Goal: Information Seeking & Learning: Check status

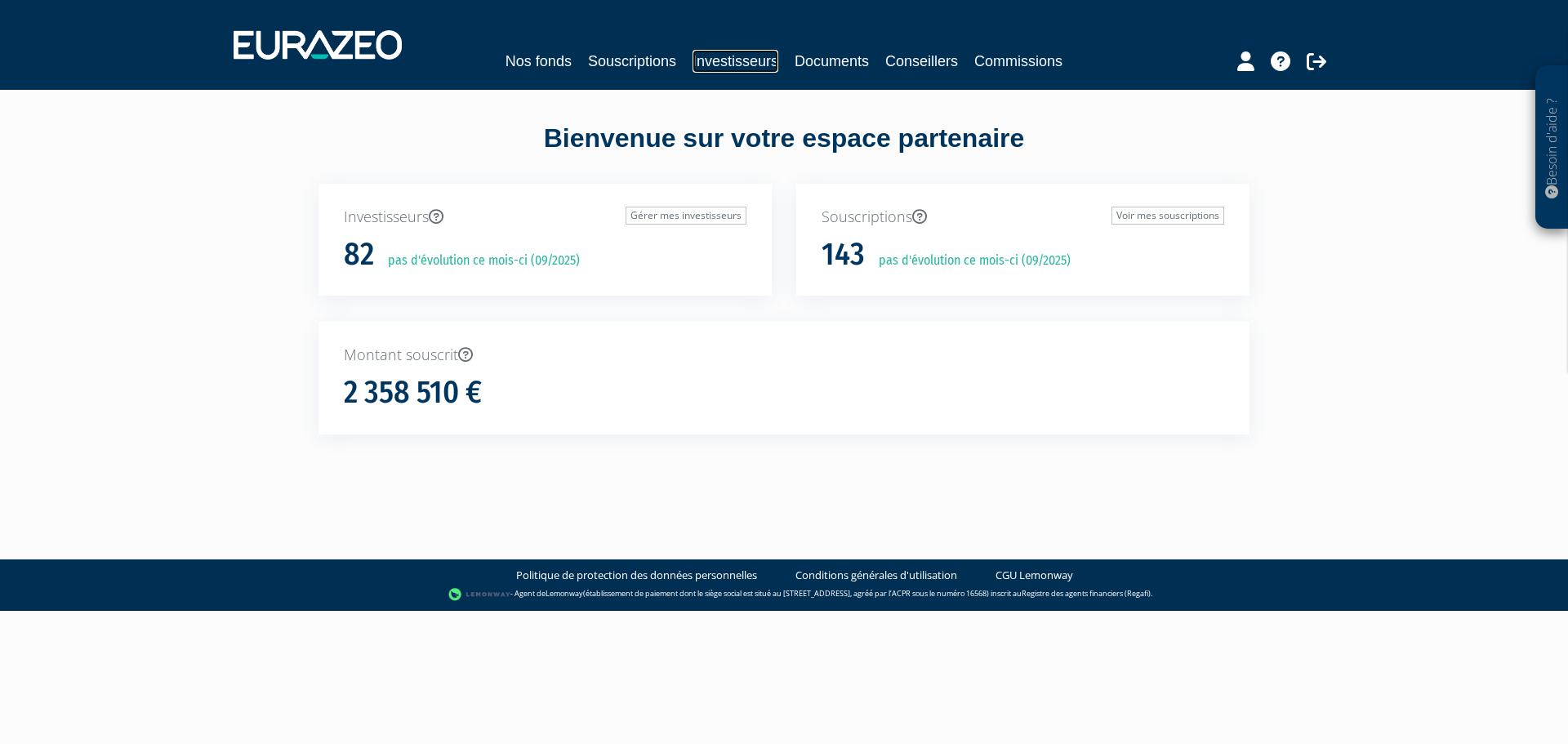
click at [722, 56] on link "Investisseurs" at bounding box center [735, 61] width 86 height 23
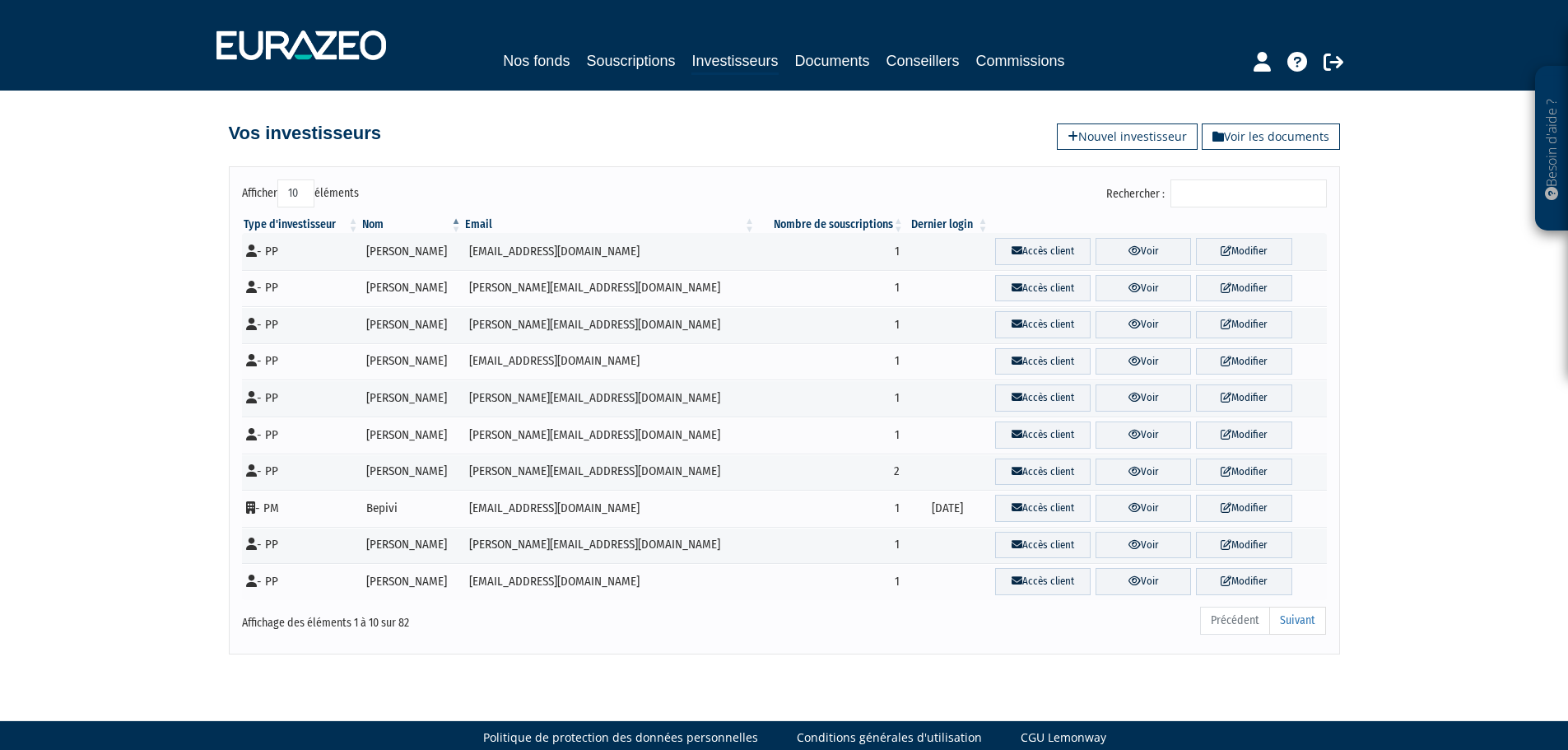
click at [1271, 191] on input "Rechercher :" at bounding box center [1249, 193] width 157 height 28
paste input "CHANFREAU"
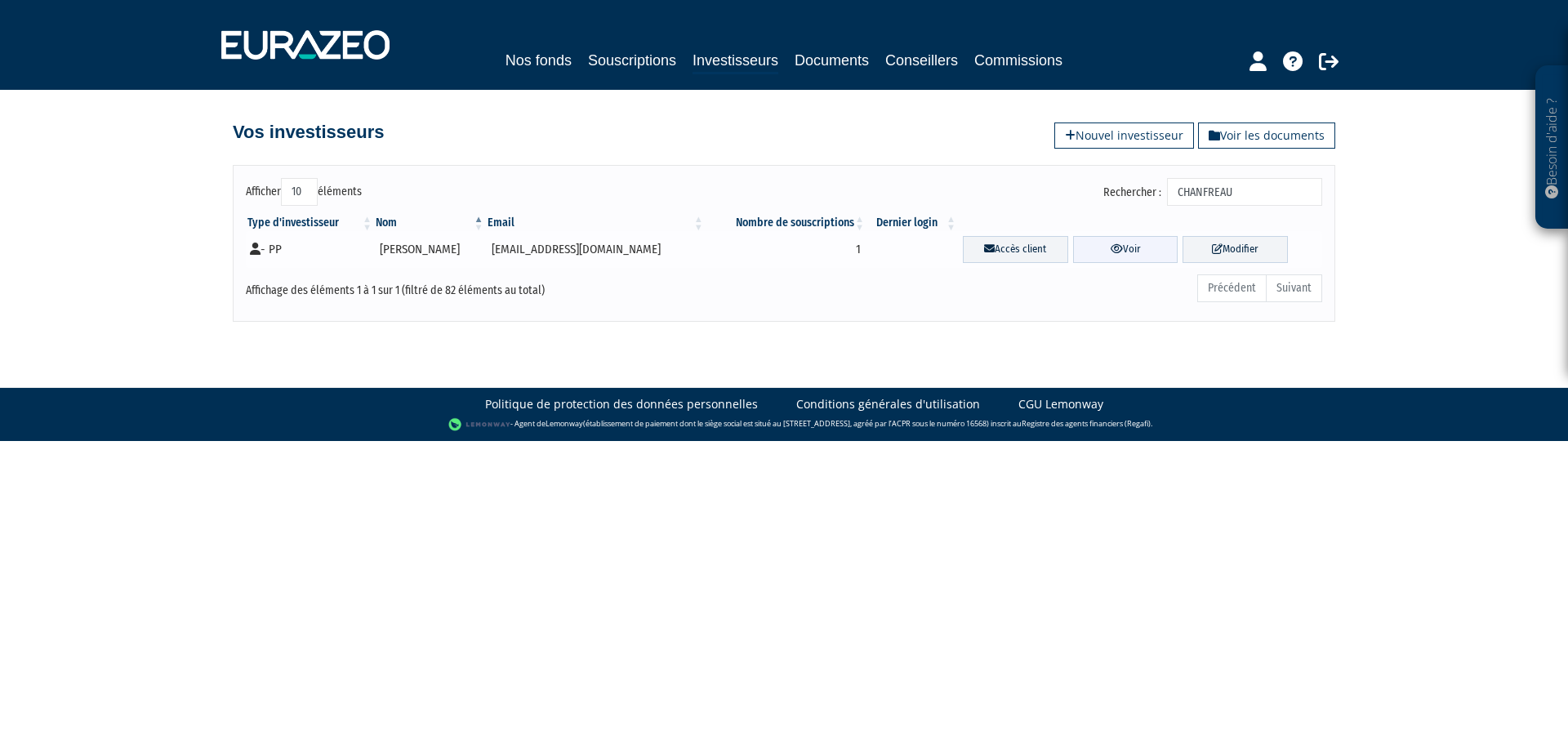
type input "CHANFREAU"
click at [1111, 252] on icon at bounding box center [1116, 248] width 12 height 10
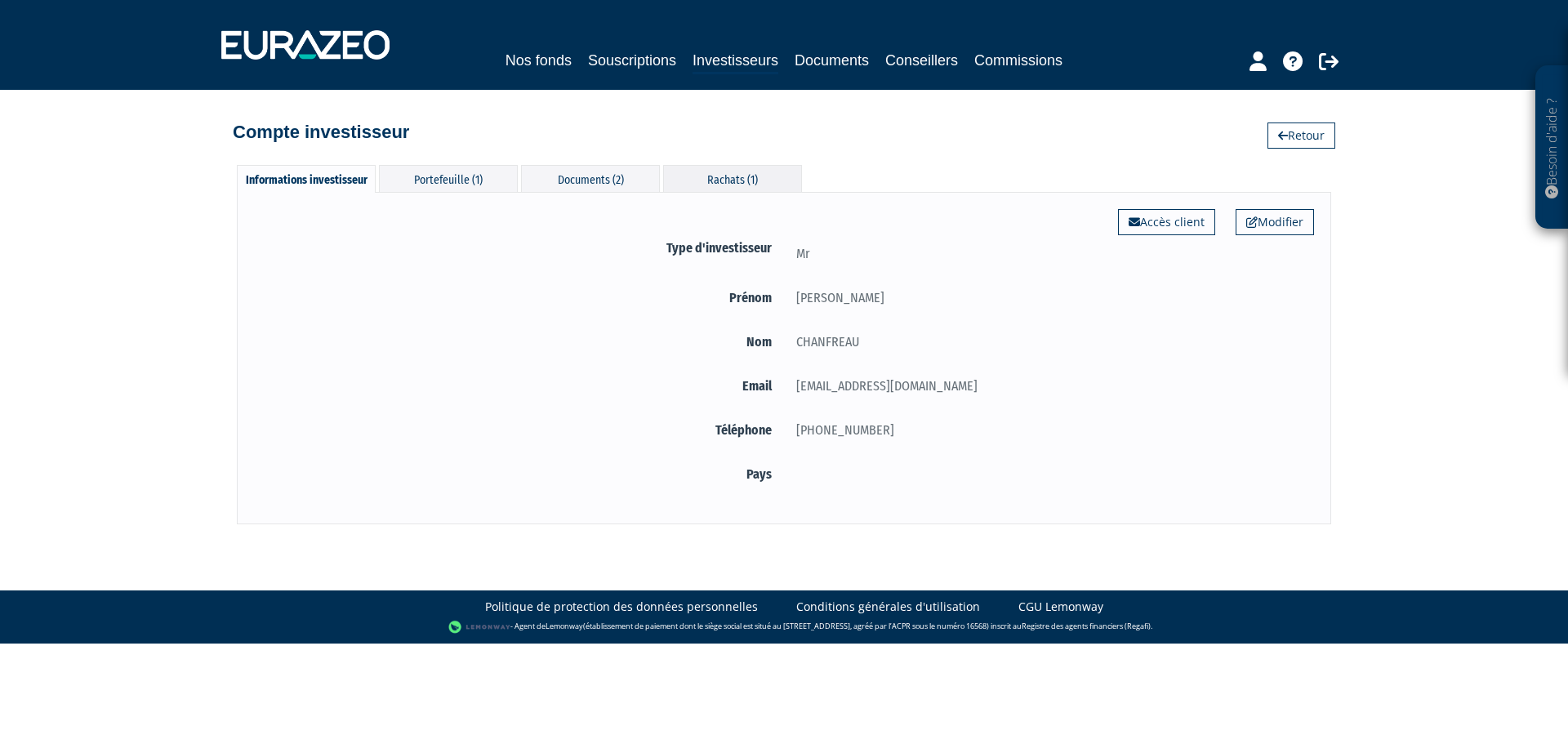
click at [758, 183] on div "Rachats (1)" at bounding box center [732, 178] width 139 height 27
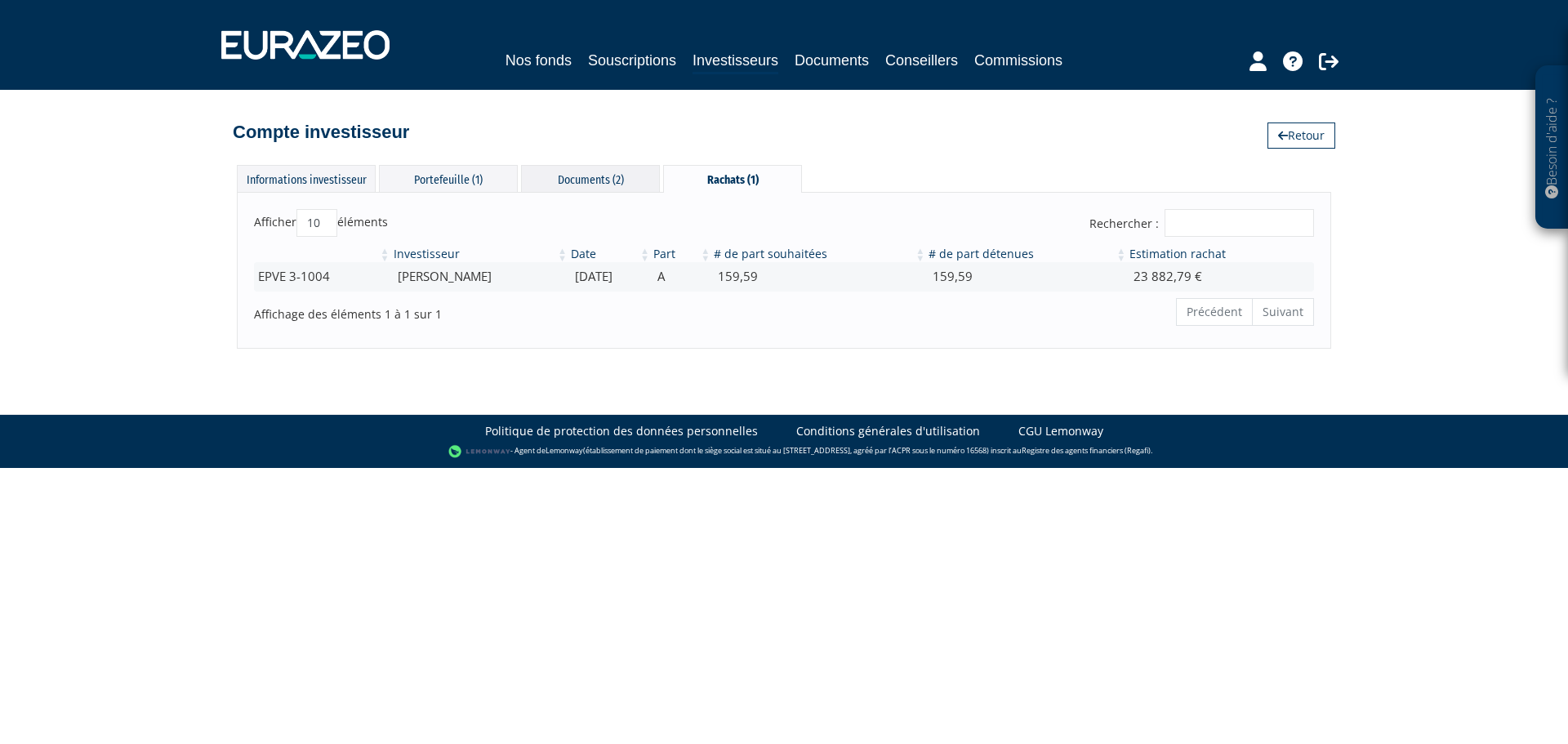
click at [582, 169] on div "Documents (2)" at bounding box center [590, 178] width 139 height 27
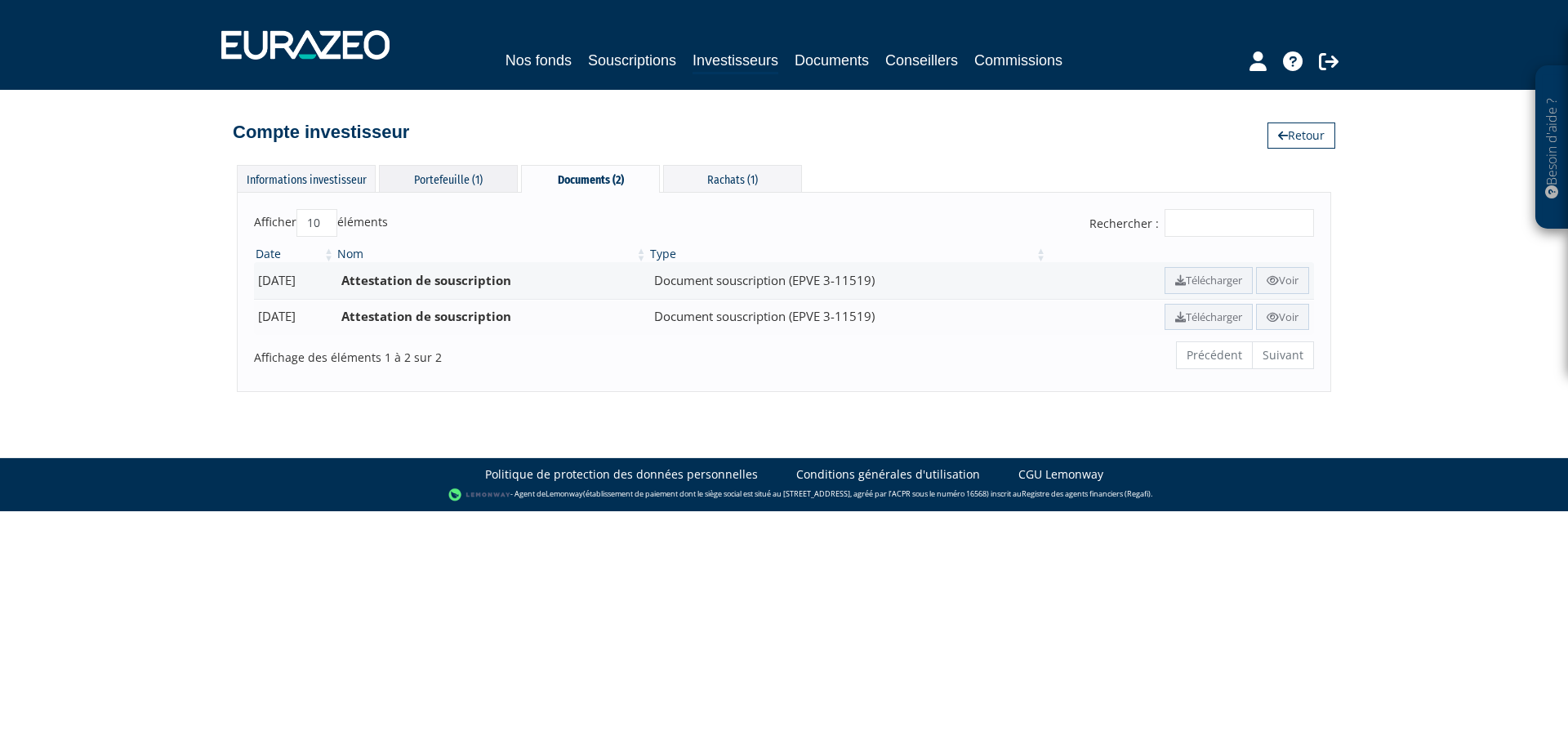
click at [460, 183] on div "Portefeuille (1)" at bounding box center [448, 178] width 139 height 27
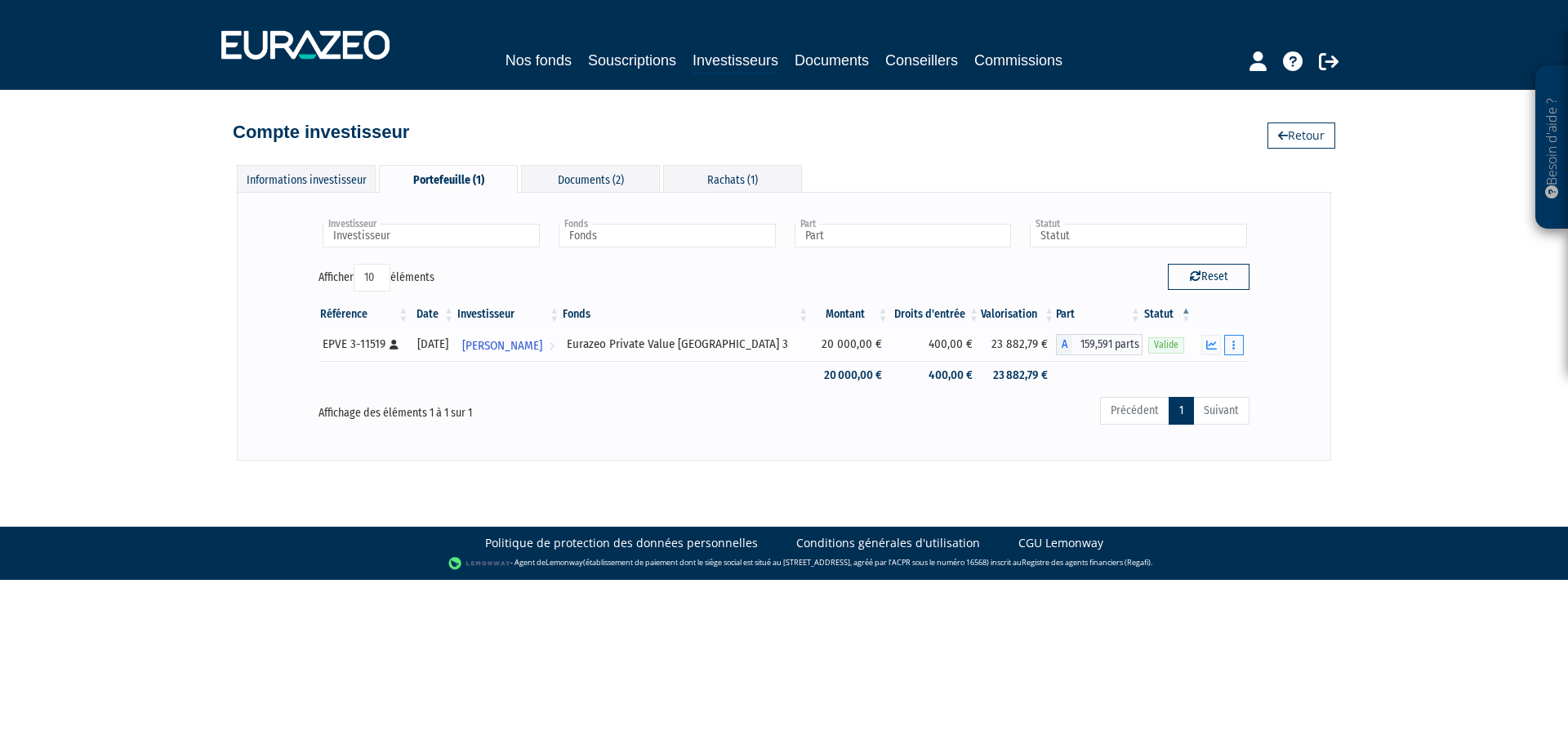
click at [1231, 346] on button "button" at bounding box center [1234, 345] width 20 height 20
click at [1237, 343] on button "button" at bounding box center [1234, 345] width 20 height 20
click at [1234, 348] on icon "button" at bounding box center [1234, 345] width 3 height 10
click at [1190, 411] on link "Historique de rachat(s)" at bounding box center [1171, 404] width 135 height 27
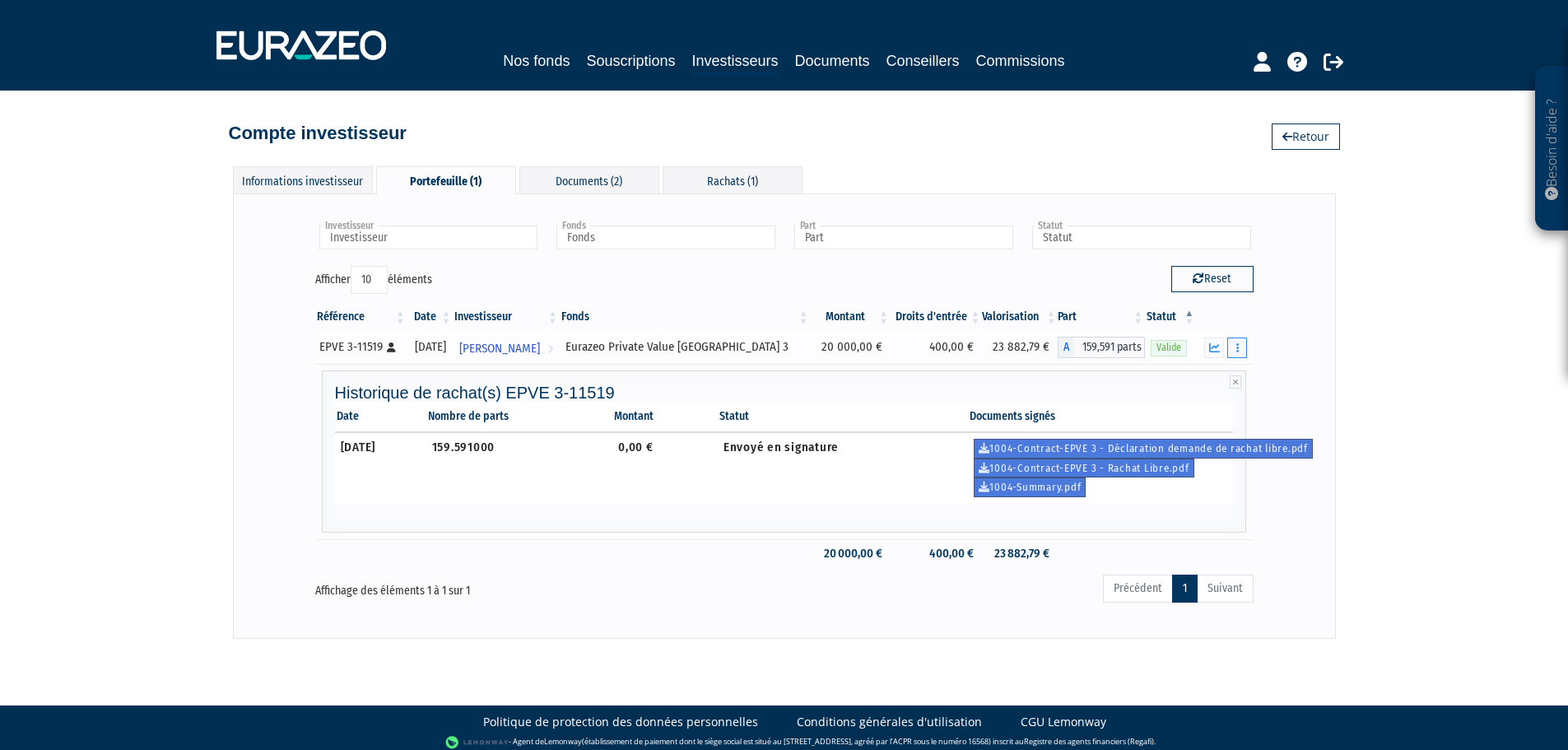
click at [1238, 348] on icon "button" at bounding box center [1237, 347] width 3 height 10
click at [1338, 55] on icon at bounding box center [1333, 61] width 20 height 20
